Goal: Task Accomplishment & Management: Use online tool/utility

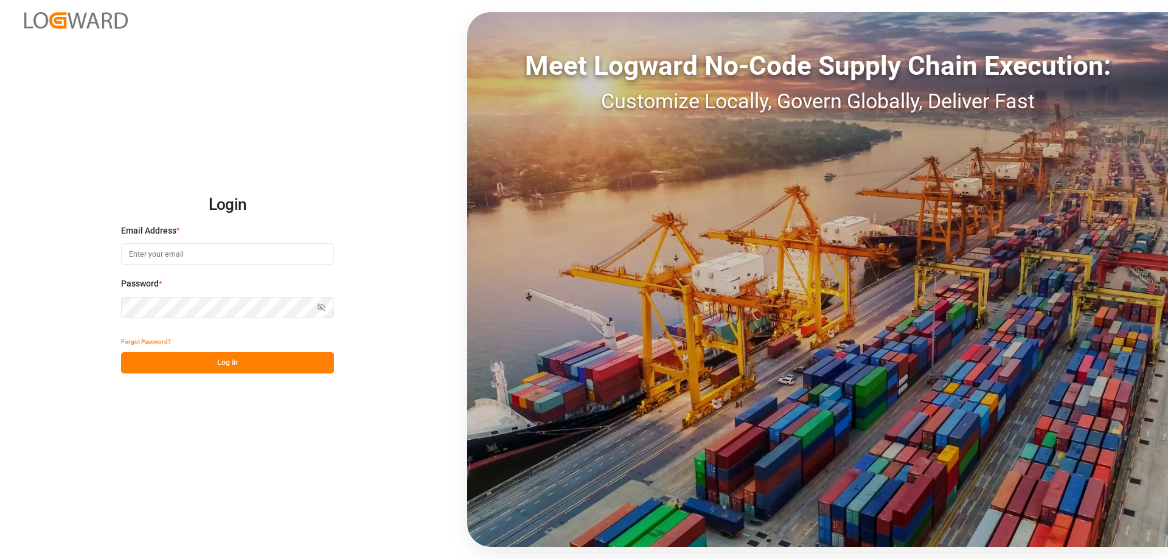
type input "s.eveno@gt-solutions.fr"
click at [191, 363] on button "Log In" at bounding box center [227, 362] width 213 height 21
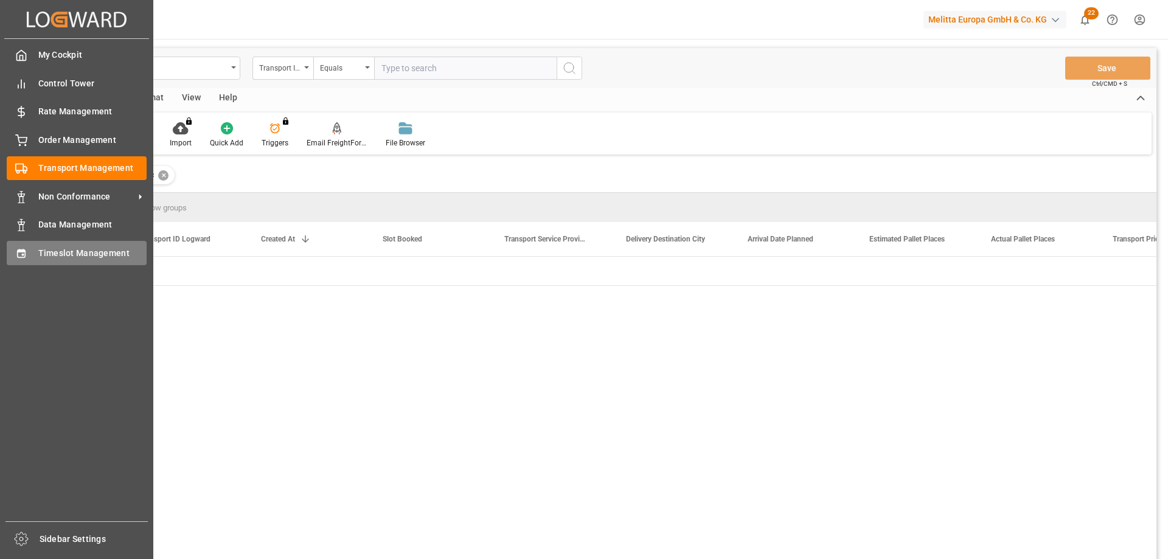
click at [26, 251] on icon at bounding box center [21, 254] width 12 height 12
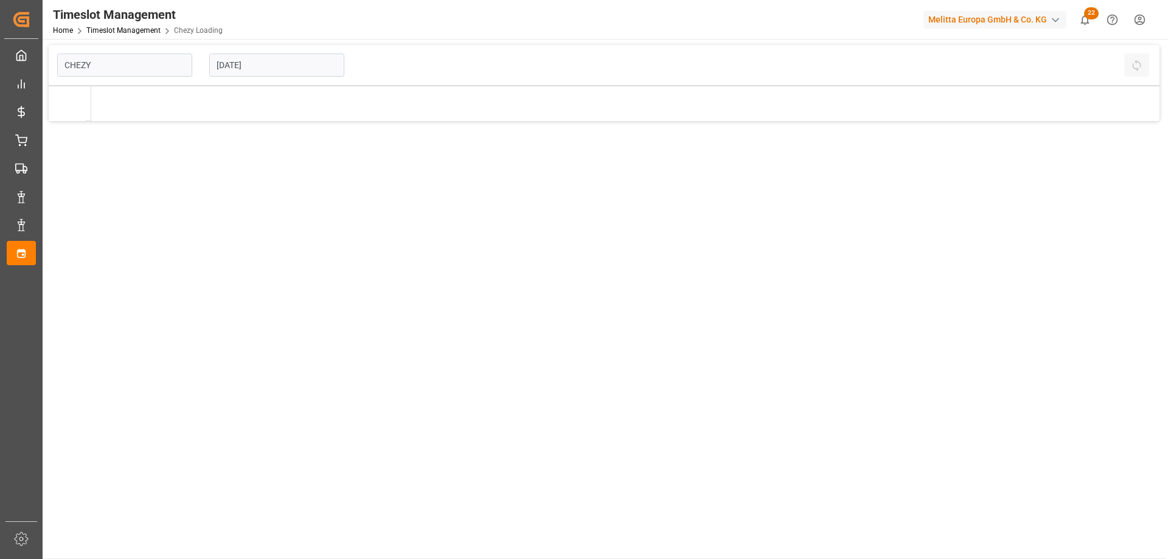
type input "Chezy Loading"
